Goal: Find specific page/section: Find specific page/section

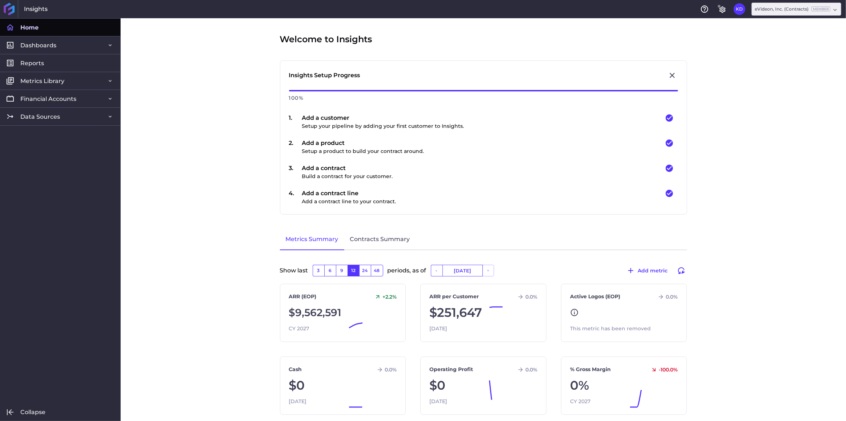
click at [50, 115] on span "Data Sources" at bounding box center [40, 117] width 40 height 8
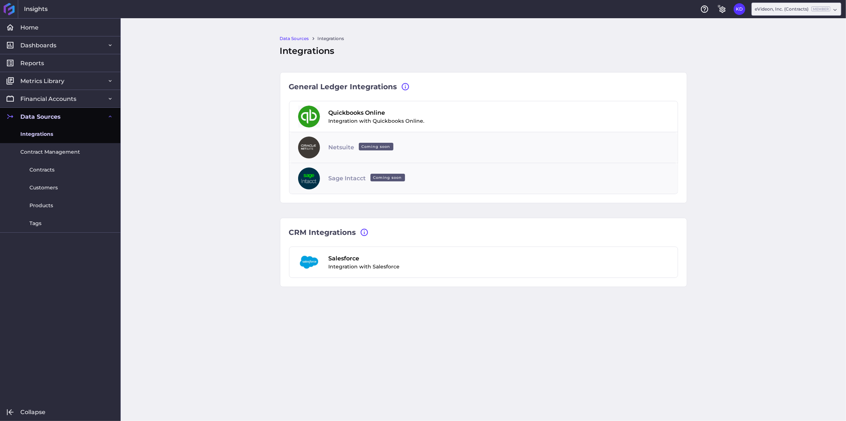
click at [54, 170] on link "Contracts" at bounding box center [60, 170] width 120 height 18
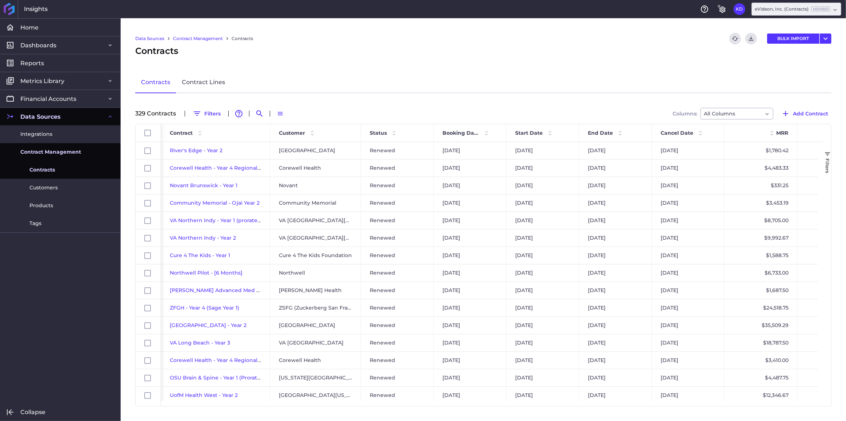
click at [207, 111] on button "Filters" at bounding box center [207, 114] width 35 height 12
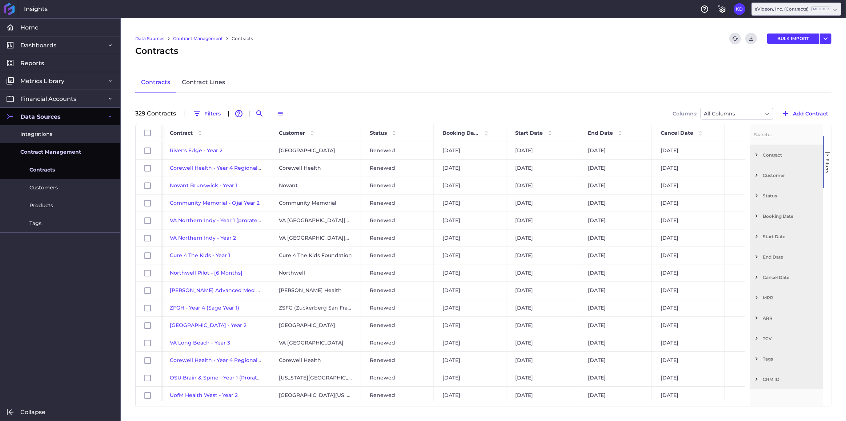
click at [756, 175] on span "Filter List 12 Filters" at bounding box center [757, 175] width 7 height 7
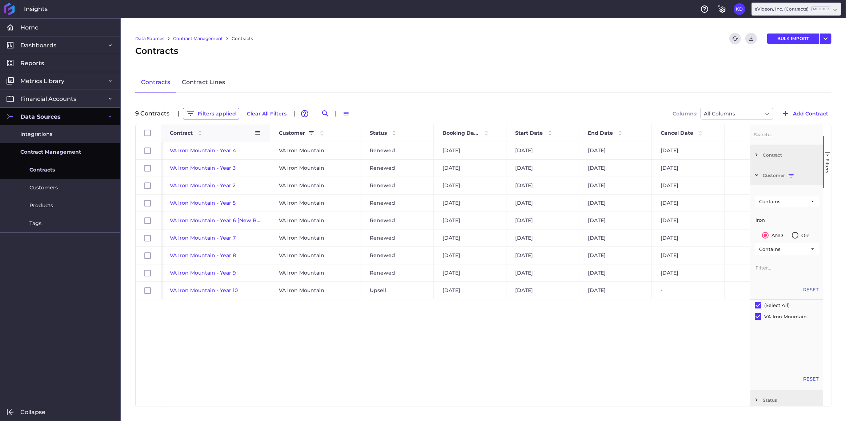
type input "iron"
click at [190, 127] on div "Contract" at bounding box center [212, 133] width 85 height 14
click at [202, 111] on button "Filters applied" at bounding box center [211, 114] width 56 height 12
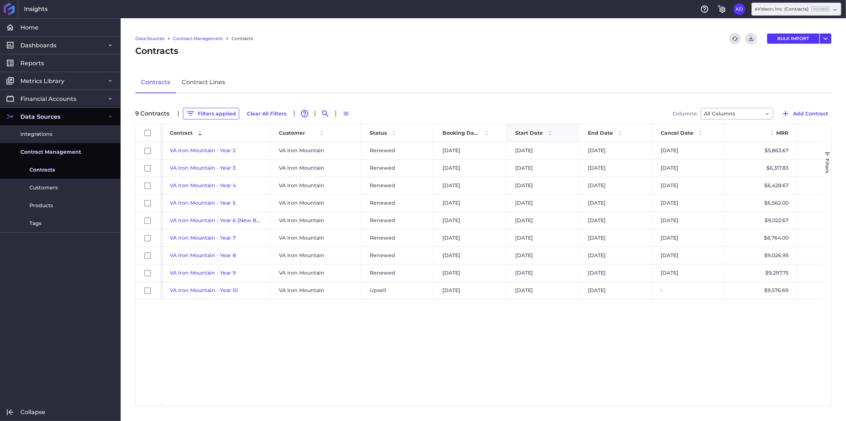
click at [526, 132] on span "Start Date" at bounding box center [529, 132] width 28 height 7
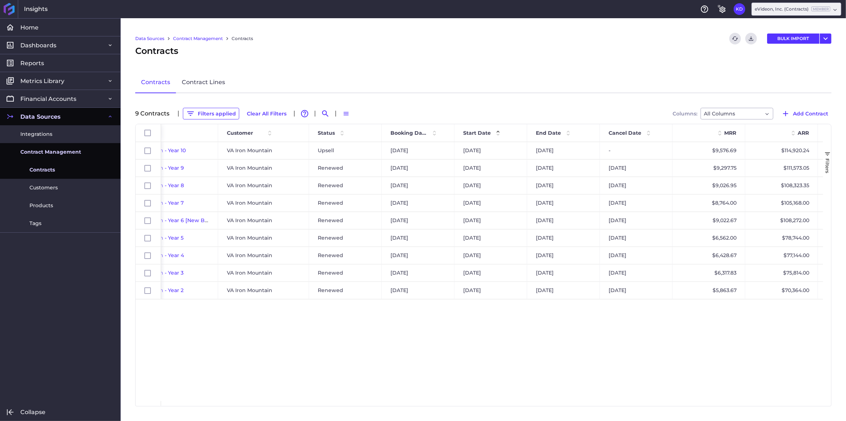
scroll to position [0, 63]
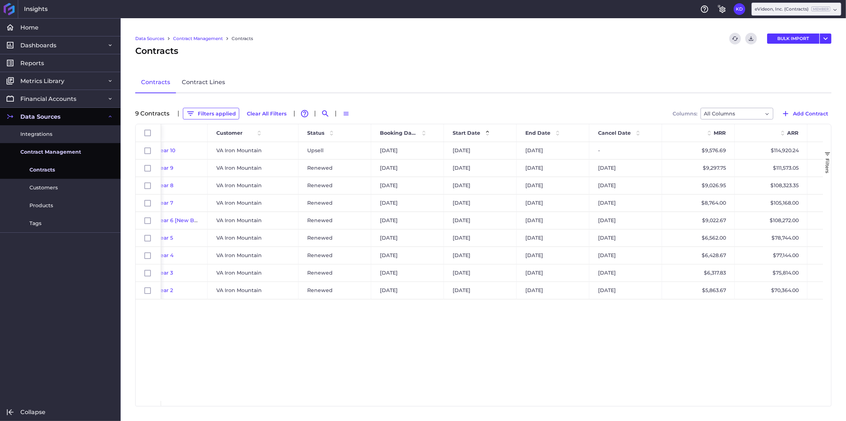
drag, startPoint x: 537, startPoint y: 399, endPoint x: 553, endPoint y: 398, distance: 16.1
click at [542, 399] on div "VA Iron Mountain - Year 4 VA Iron Mountain Renewed [DATE] [DATE] [DATE] [DATE] …" at bounding box center [492, 271] width 662 height 259
click at [553, 398] on div "VA Iron Mountain - Year 4 VA Iron Mountain Renewed [DATE] [DATE] [DATE] [DATE] …" at bounding box center [492, 271] width 662 height 259
click at [558, 396] on div "VA Iron Mountain - Year 4 VA Iron Mountain Renewed [DATE] [DATE] [DATE] [DATE] …" at bounding box center [492, 271] width 662 height 259
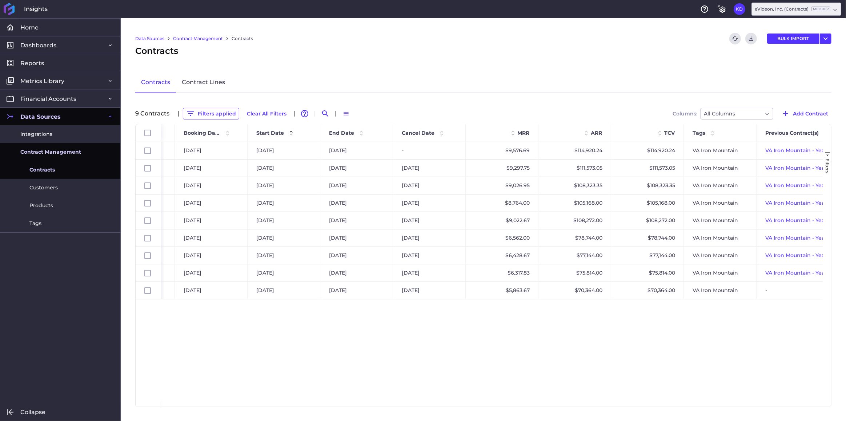
scroll to position [0, 0]
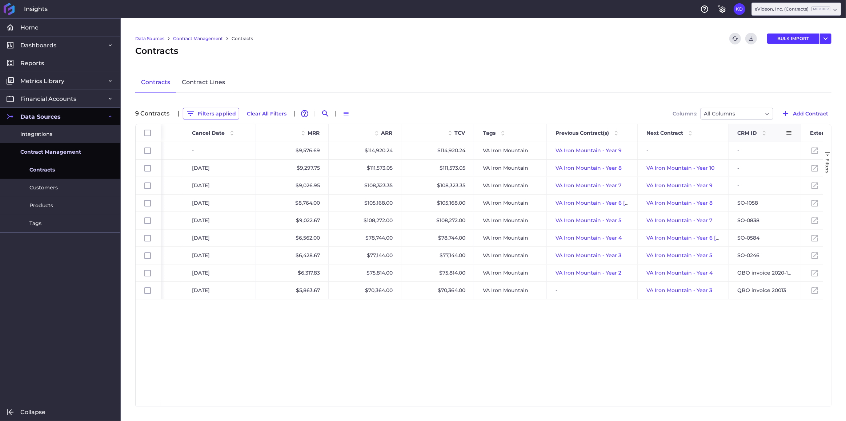
click at [788, 132] on span at bounding box center [789, 132] width 7 height 7
click at [787, 150] on span "Pin Column" at bounding box center [805, 149] width 57 height 14
click at [750, 168] on span "Pin Left" at bounding box center [744, 166] width 31 height 14
